Goal: Task Accomplishment & Management: Use online tool/utility

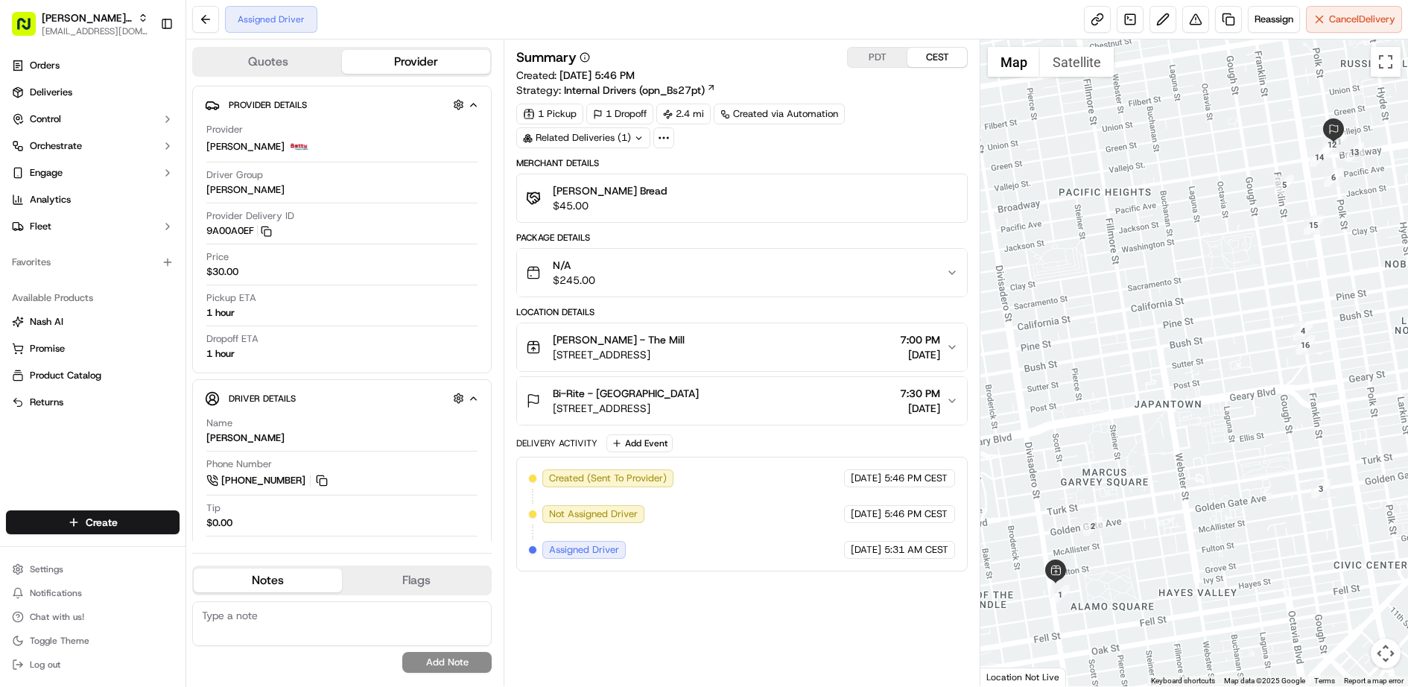
click at [946, 389] on div "Bi-Rite - Polk street 2140 Polk St, San Francisco, CA 94109, US 7:30 PM 09/22/2…" at bounding box center [736, 401] width 420 height 30
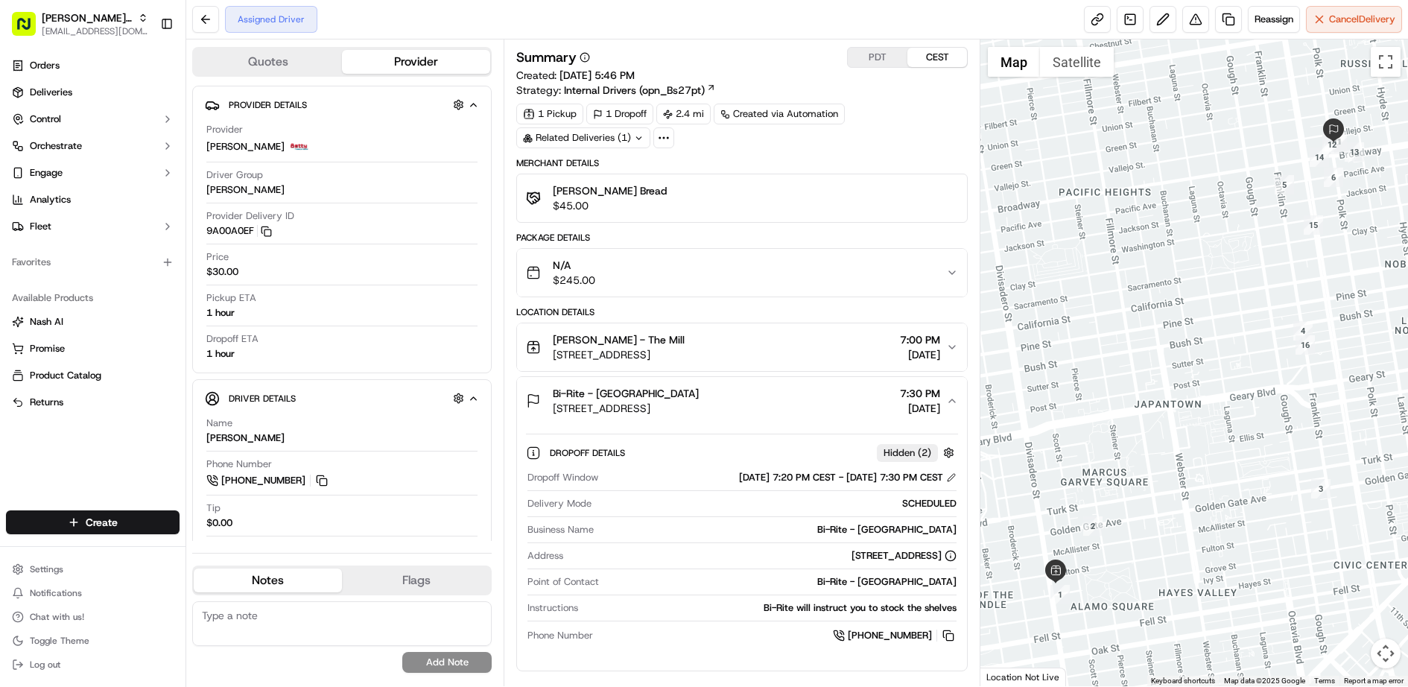
click at [946, 389] on div "Bi-Rite - Polk street 2140 Polk St, San Francisco, CA 94109, US 7:30 PM 09/22/2…" at bounding box center [736, 401] width 420 height 30
